Goal: Task Accomplishment & Management: Manage account settings

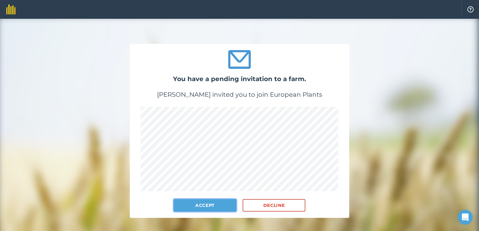
click at [201, 205] on button "Accept" at bounding box center [205, 205] width 63 height 13
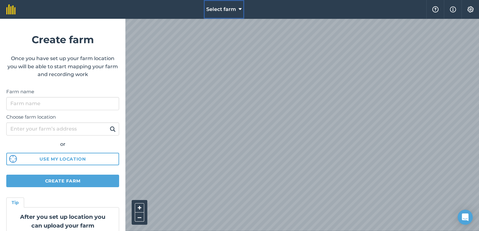
click at [240, 9] on icon at bounding box center [239, 10] width 3 height 8
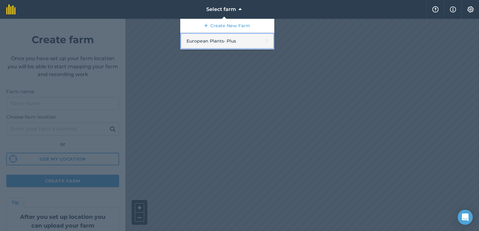
click at [217, 39] on link "European Plants - Plus" at bounding box center [227, 41] width 94 height 17
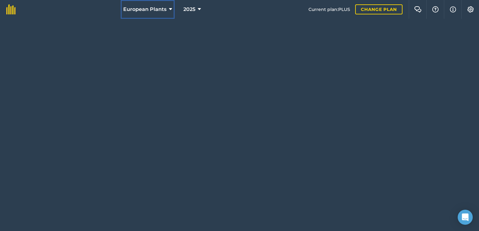
click at [158, 10] on span "European Plants" at bounding box center [144, 10] width 43 height 8
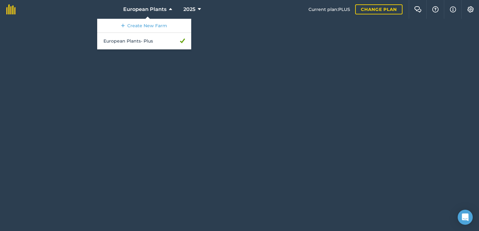
click at [276, 73] on div at bounding box center [239, 125] width 479 height 212
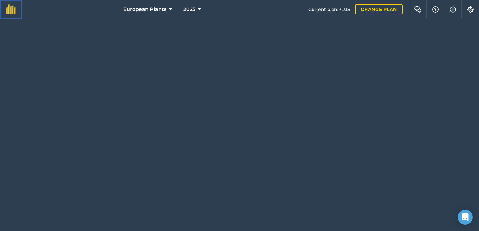
click at [12, 13] on img at bounding box center [10, 9] width 9 height 10
